Goal: Navigation & Orientation: Find specific page/section

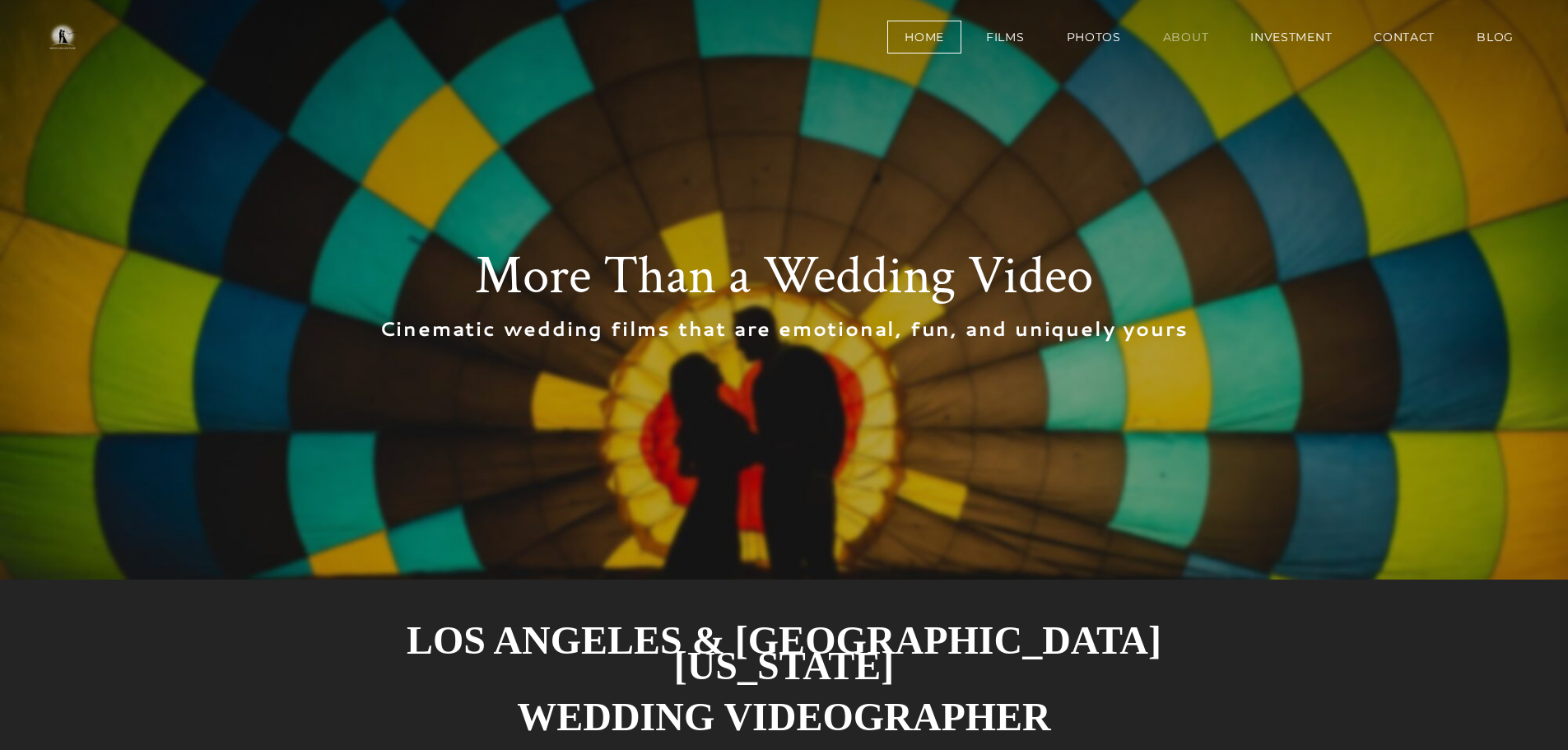
click at [1194, 40] on link "About" at bounding box center [1186, 37] width 81 height 33
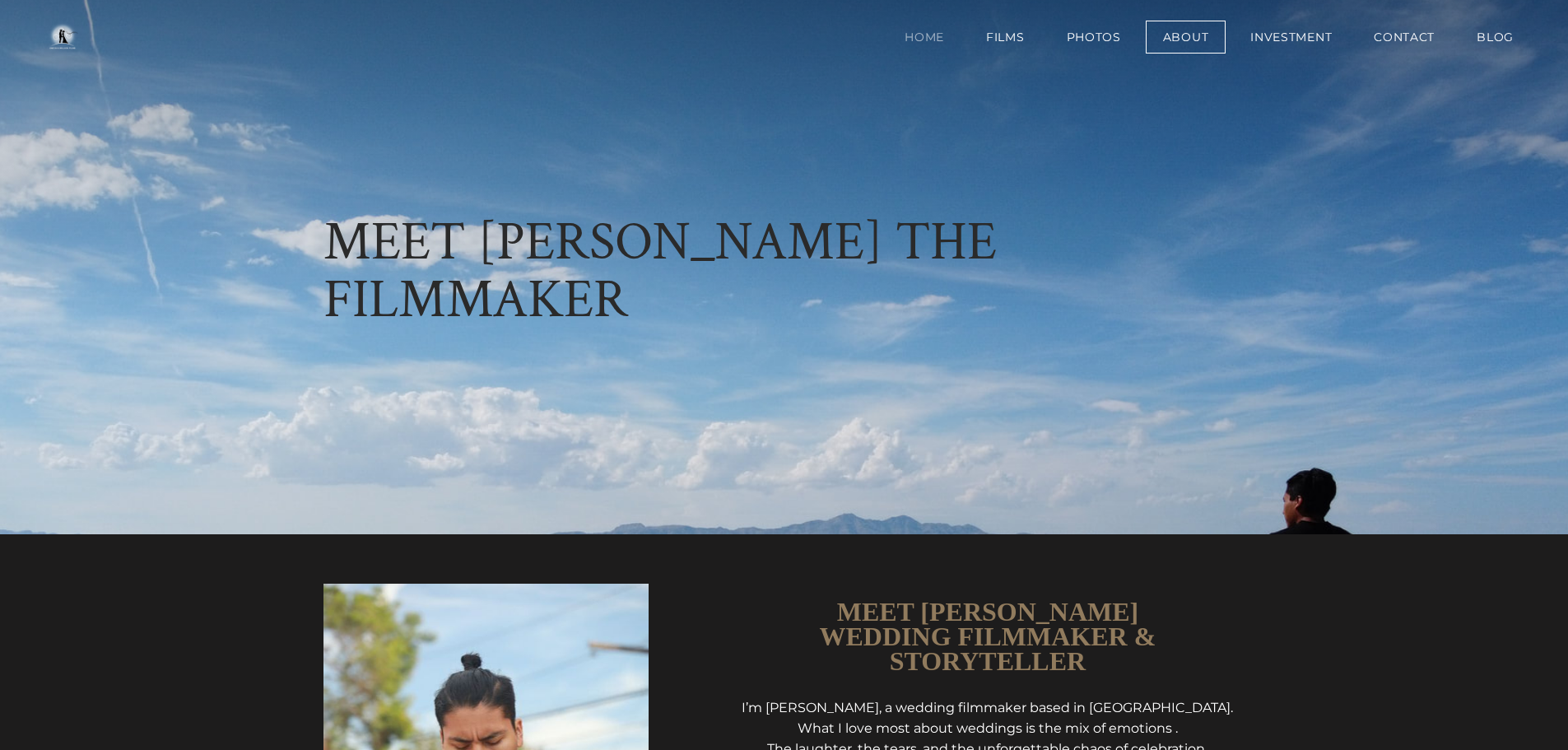
click at [931, 31] on link "Home" at bounding box center [924, 37] width 74 height 33
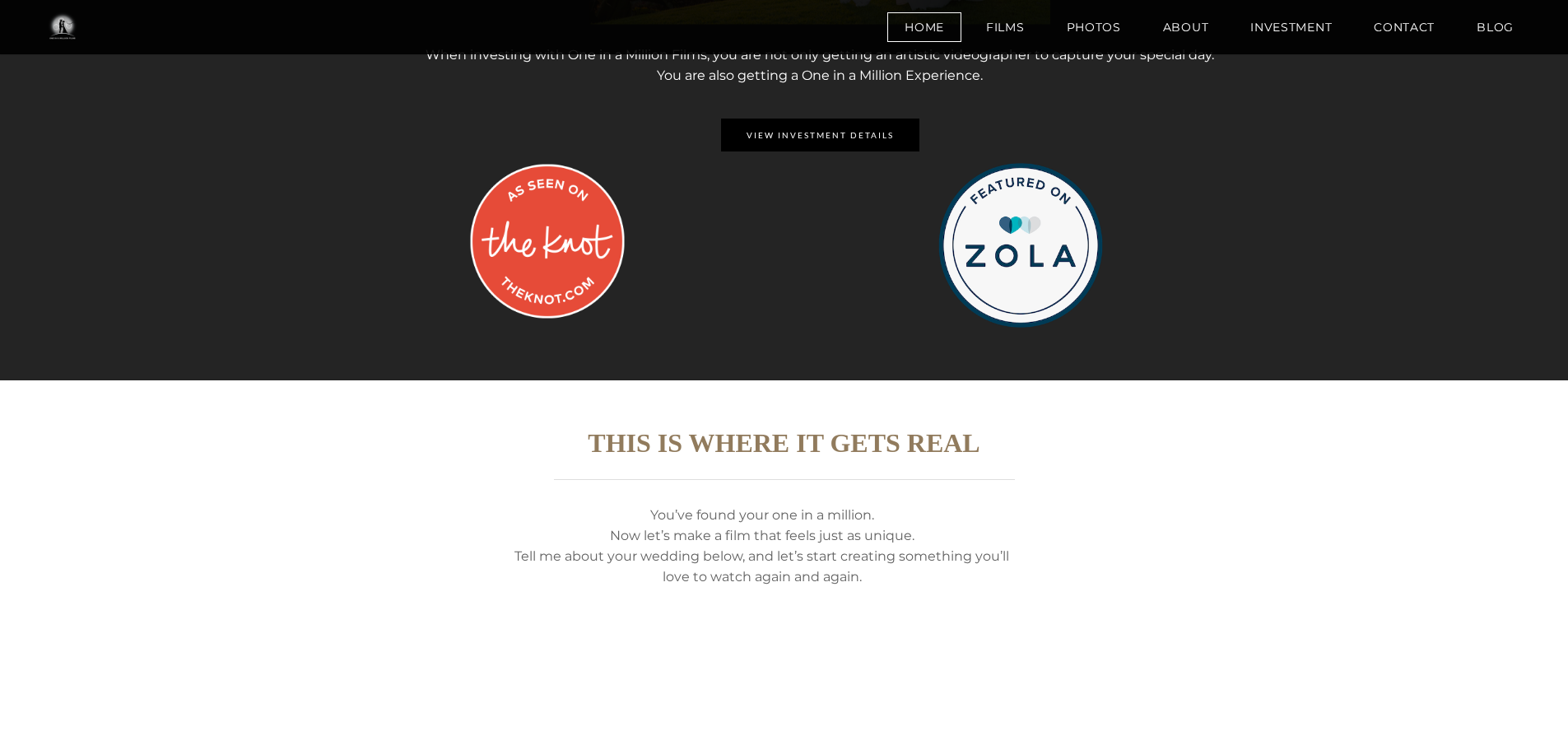
scroll to position [3128, 0]
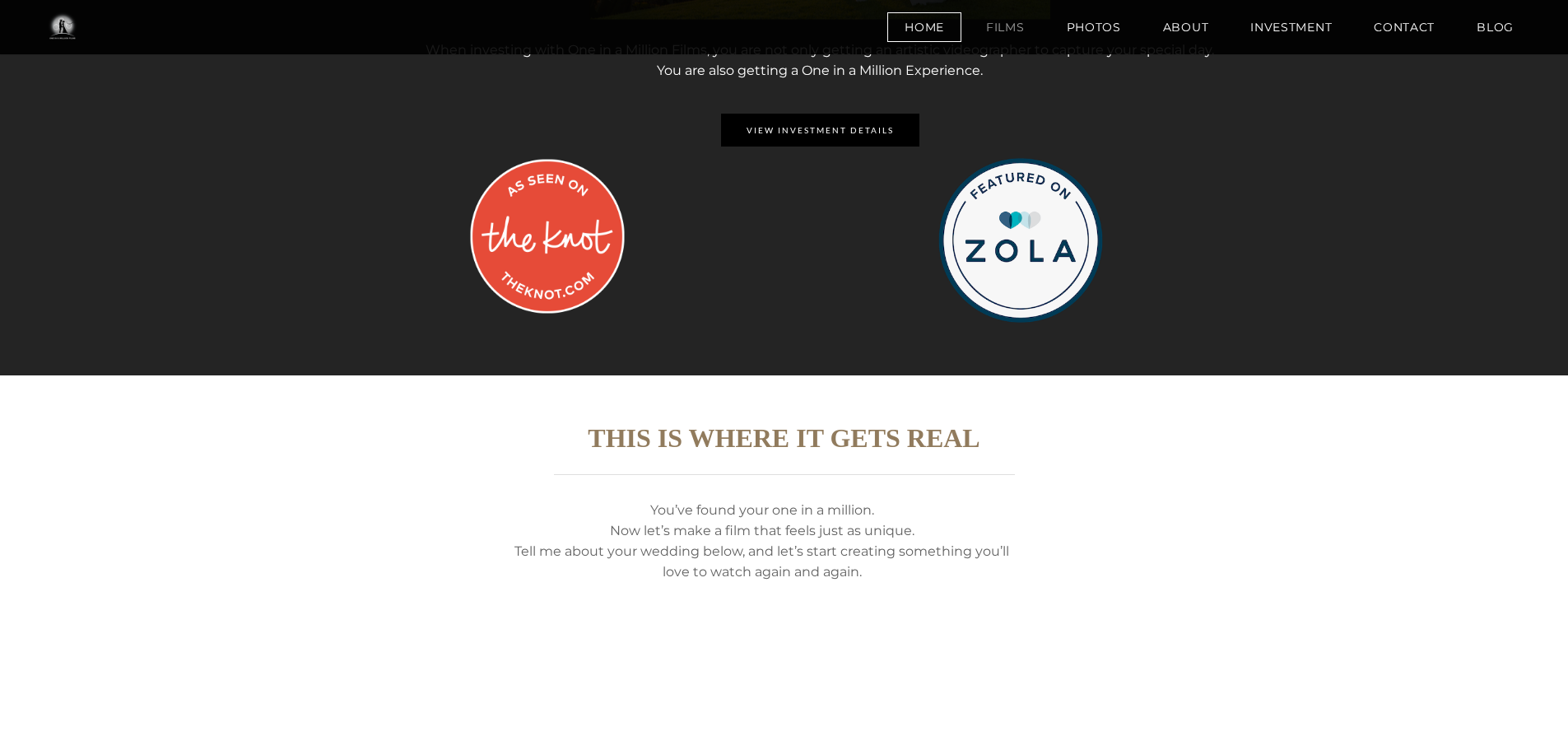
click at [1010, 28] on link "Films" at bounding box center [1005, 27] width 74 height 30
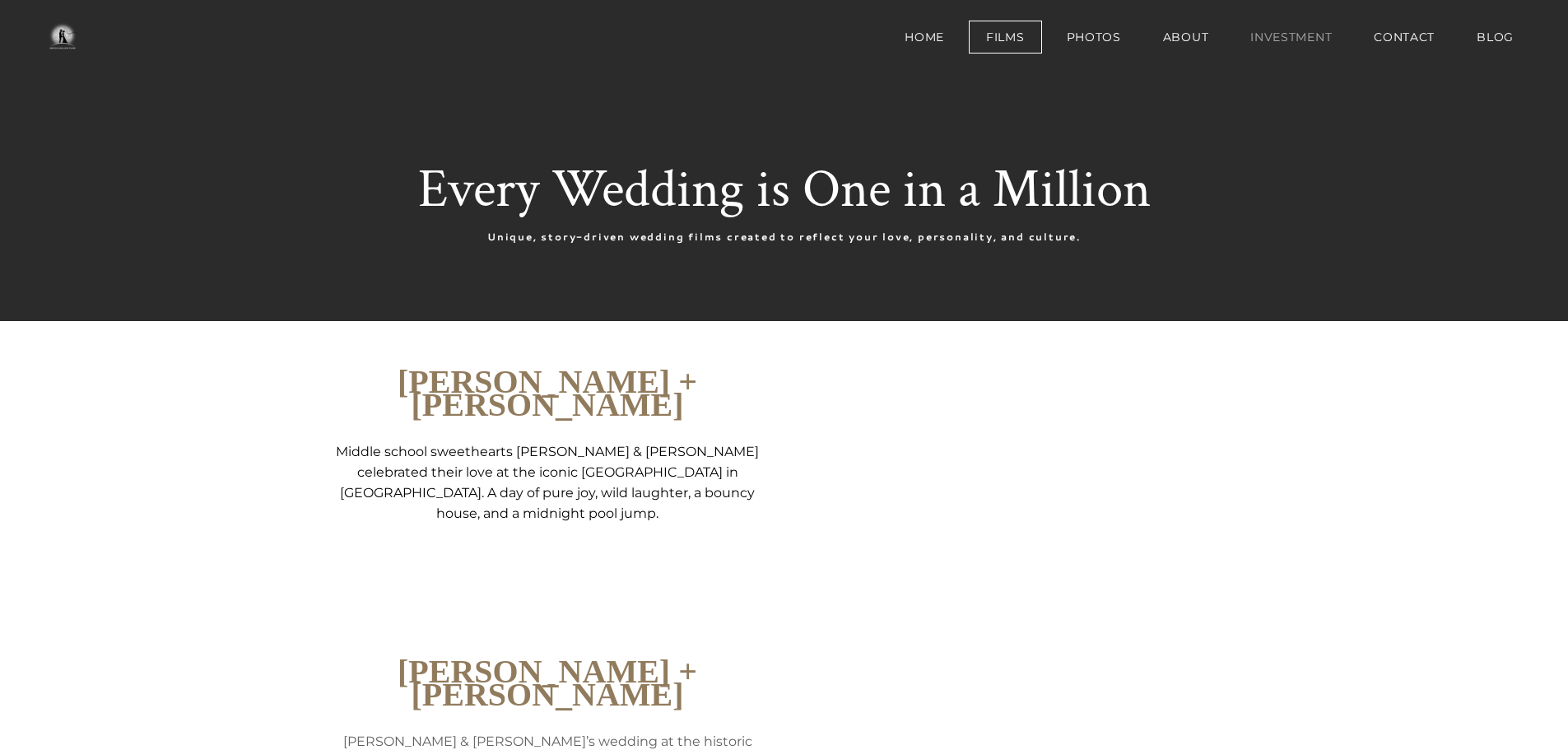
click at [1305, 35] on link "Investment" at bounding box center [1291, 37] width 116 height 33
